Goal: Task Accomplishment & Management: Manage account settings

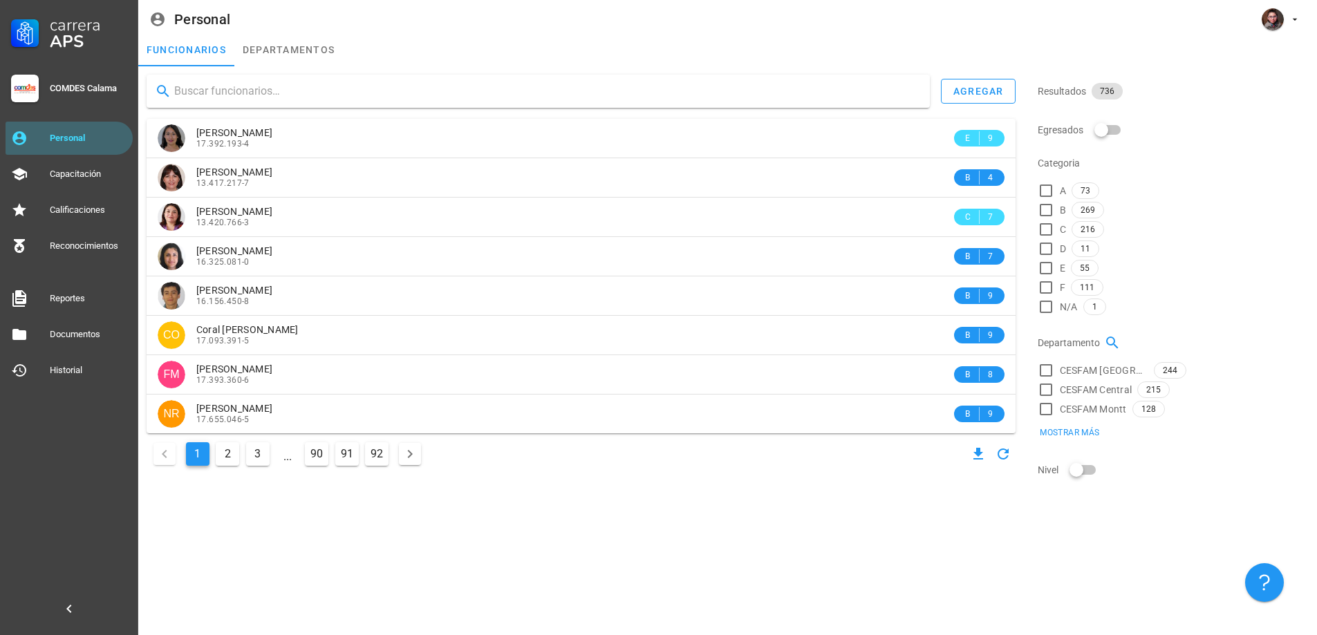
click at [245, 93] on input "text" at bounding box center [546, 91] width 745 height 22
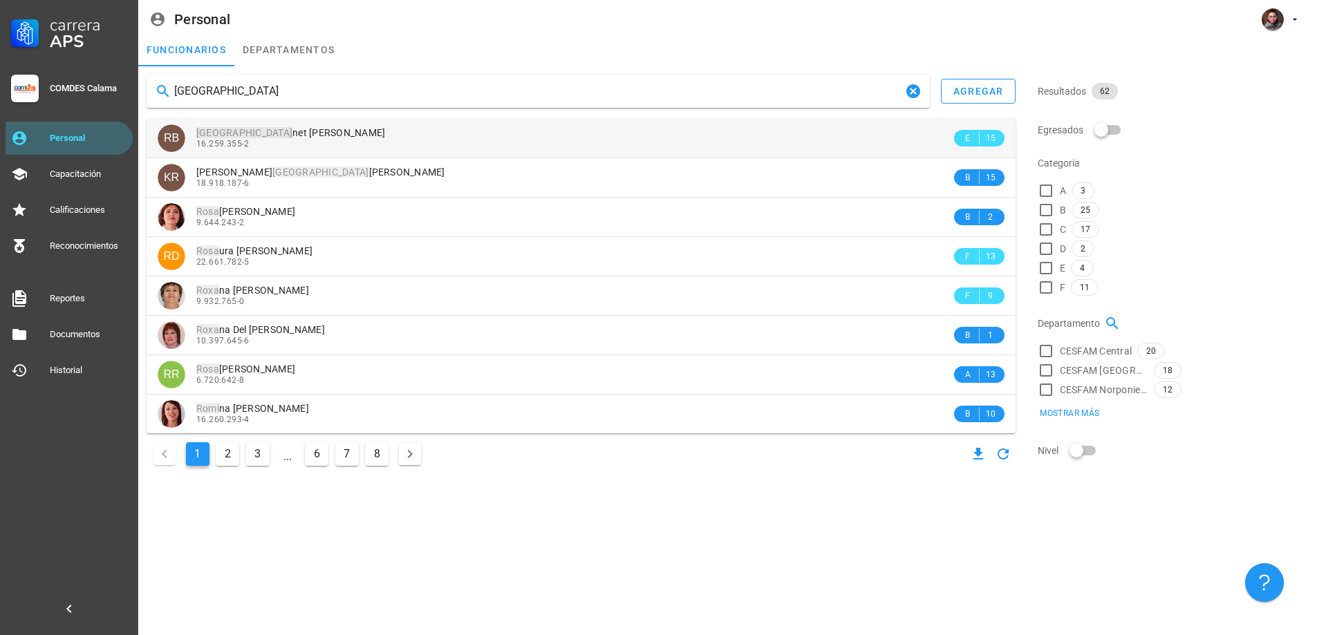
type input "[GEOGRAPHIC_DATA]"
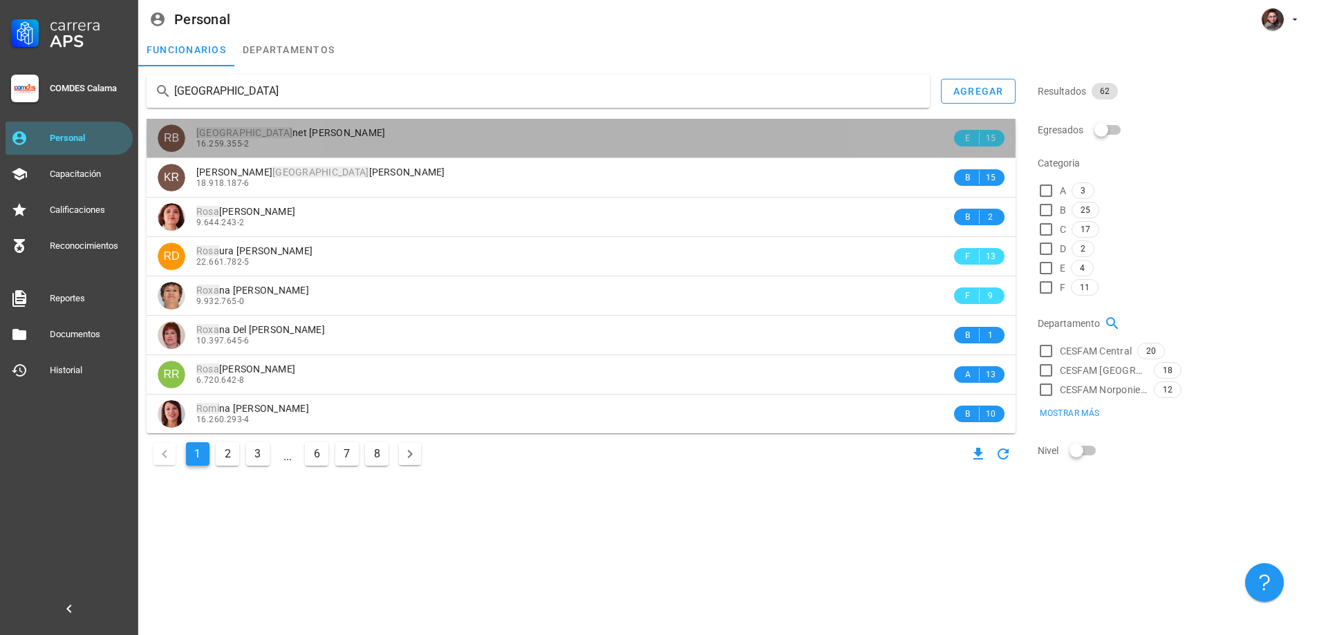
click at [244, 142] on span "16.259.355-2" at bounding box center [222, 144] width 53 height 10
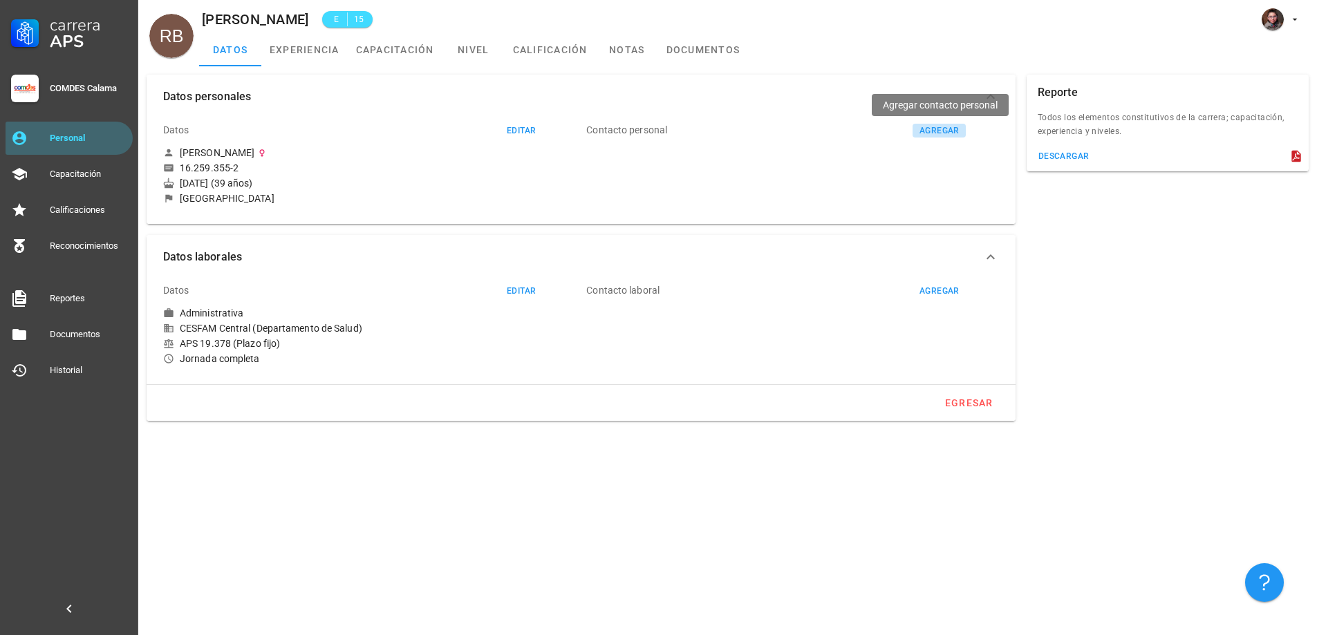
click at [927, 128] on div "agregar" at bounding box center [939, 131] width 41 height 10
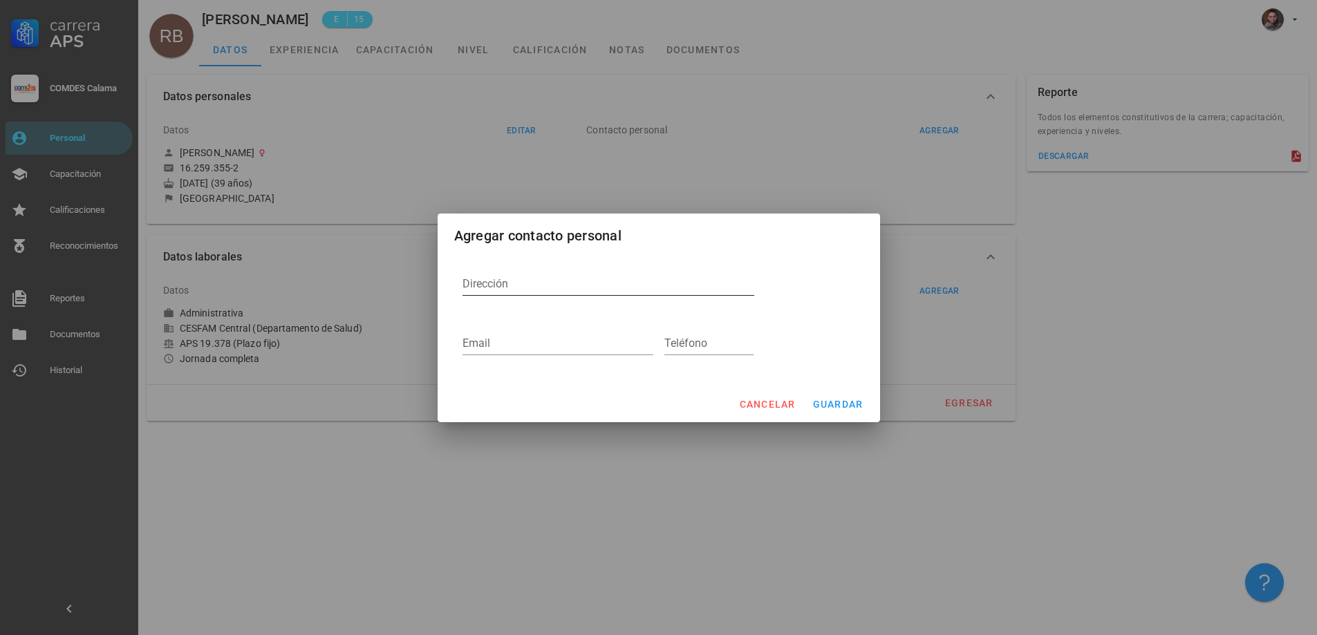
click at [478, 281] on div "Dirección" at bounding box center [609, 284] width 292 height 22
type textarea "v"
type textarea "Valle del inca 4529 kamac mayu"
click at [835, 407] on span "guardar" at bounding box center [837, 404] width 51 height 11
type textarea "Valle del inca 4529 kamac mayu"
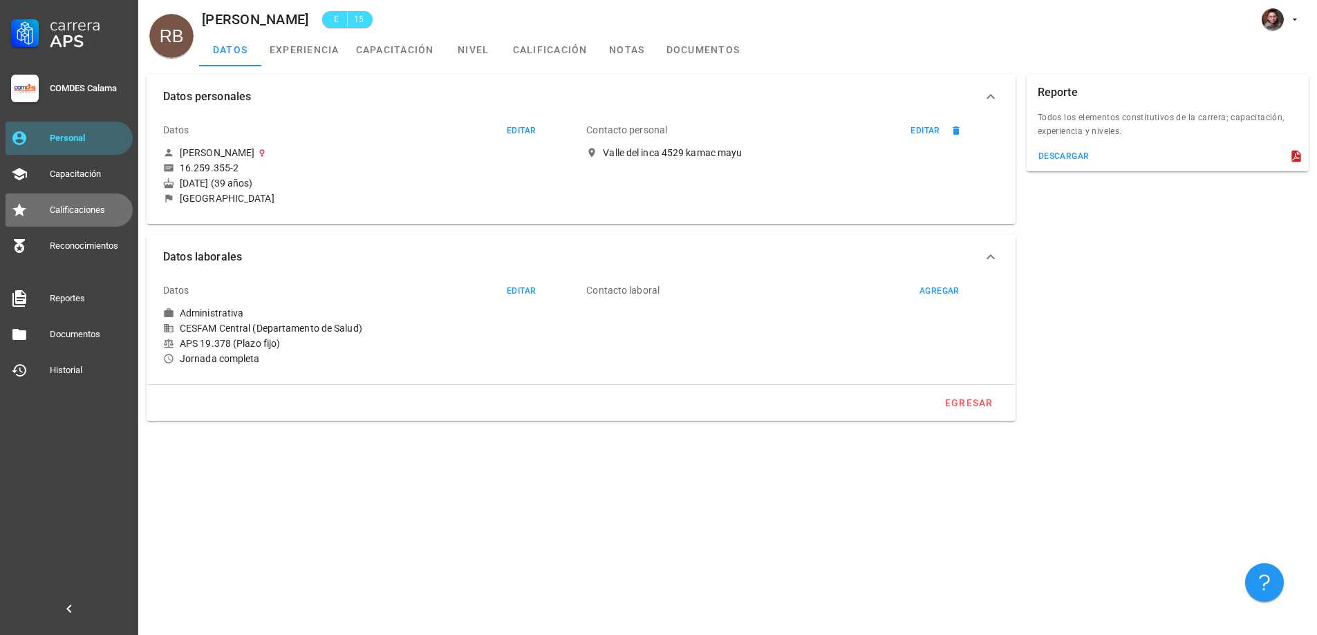
click at [92, 203] on div "Calificaciones" at bounding box center [88, 210] width 77 height 22
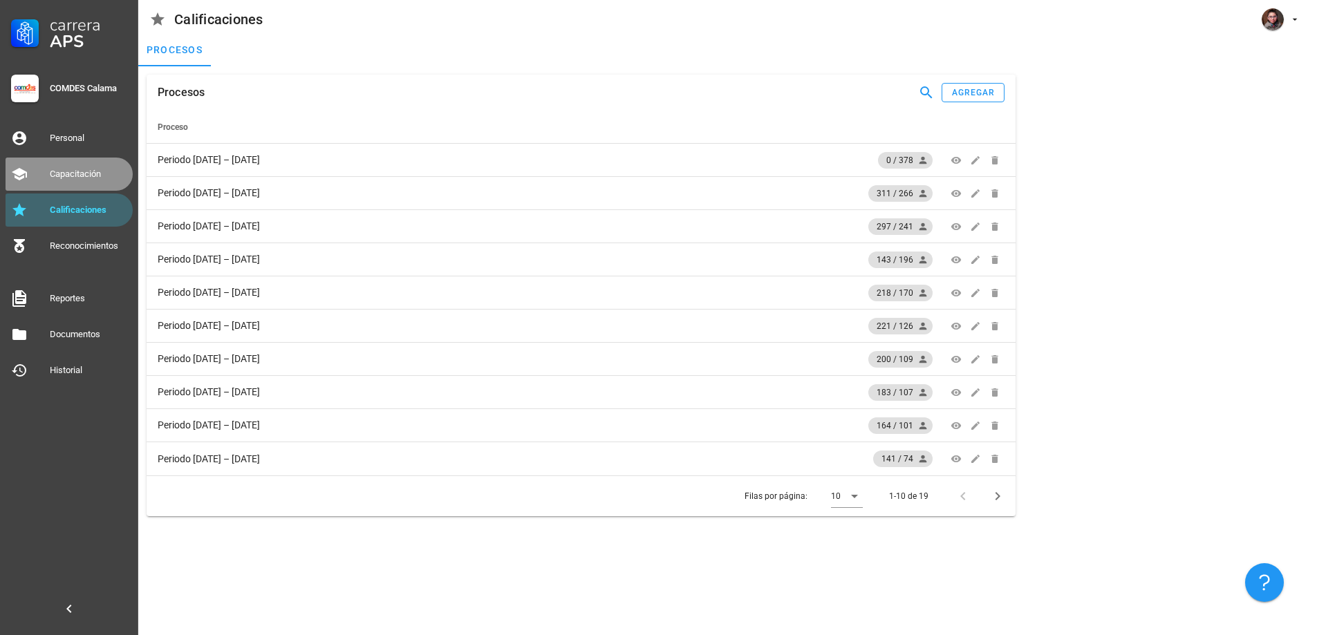
click at [77, 169] on div "Capacitación" at bounding box center [88, 174] width 77 height 11
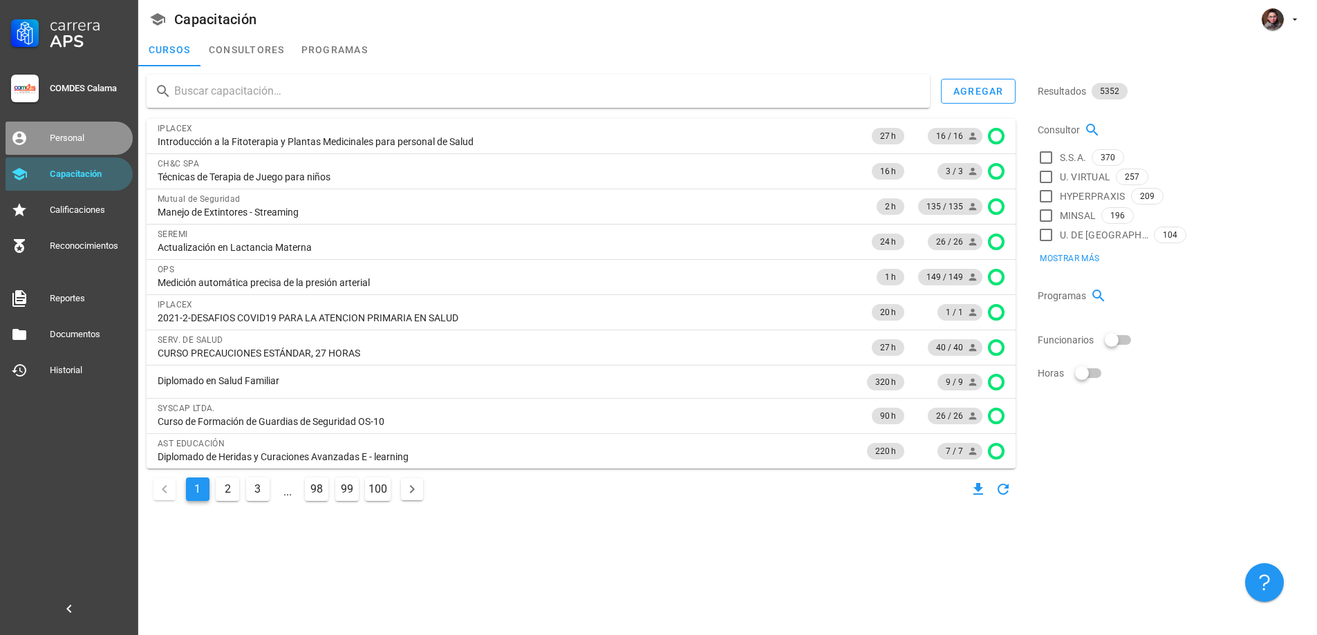
click at [77, 131] on div "Personal" at bounding box center [88, 138] width 77 height 22
